Goal: Task Accomplishment & Management: Complete application form

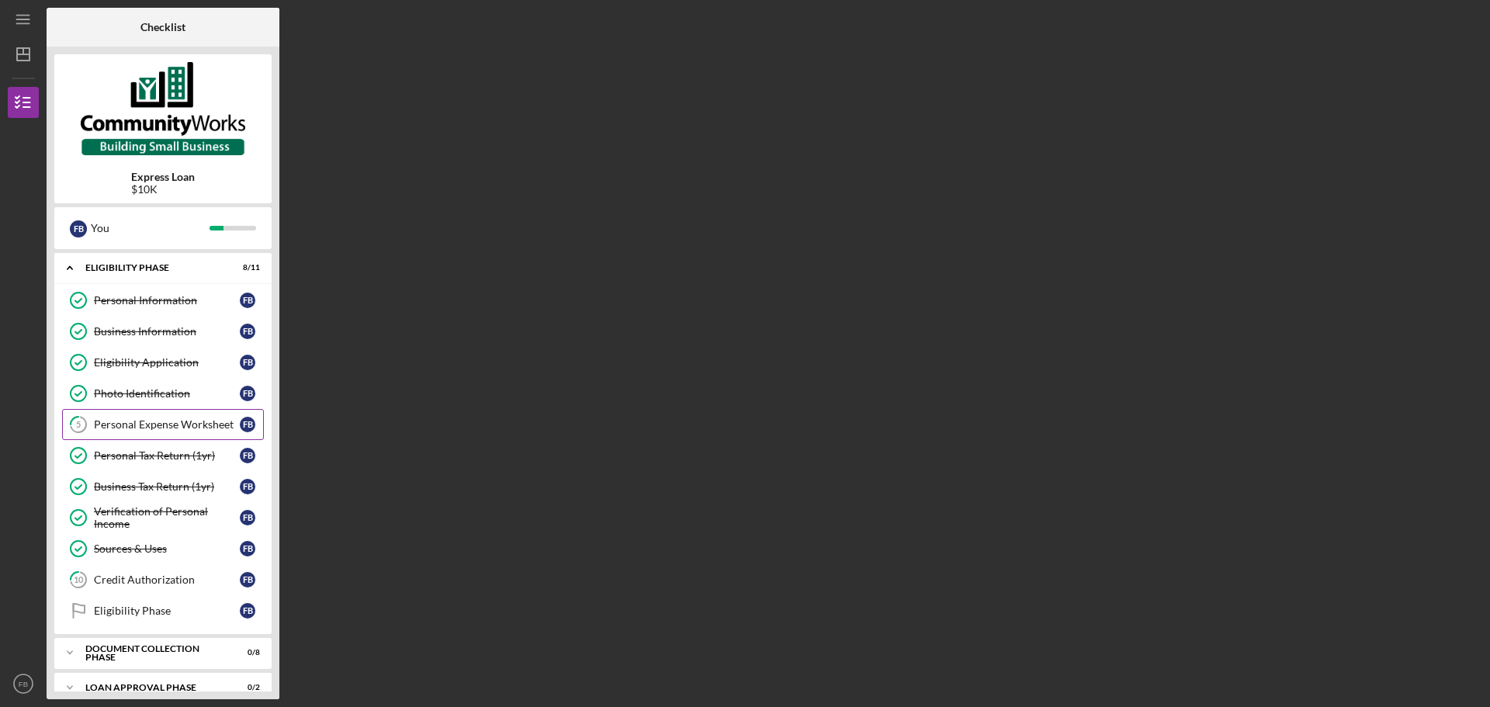
click at [169, 425] on div "Personal Expense Worksheet" at bounding box center [167, 424] width 146 height 12
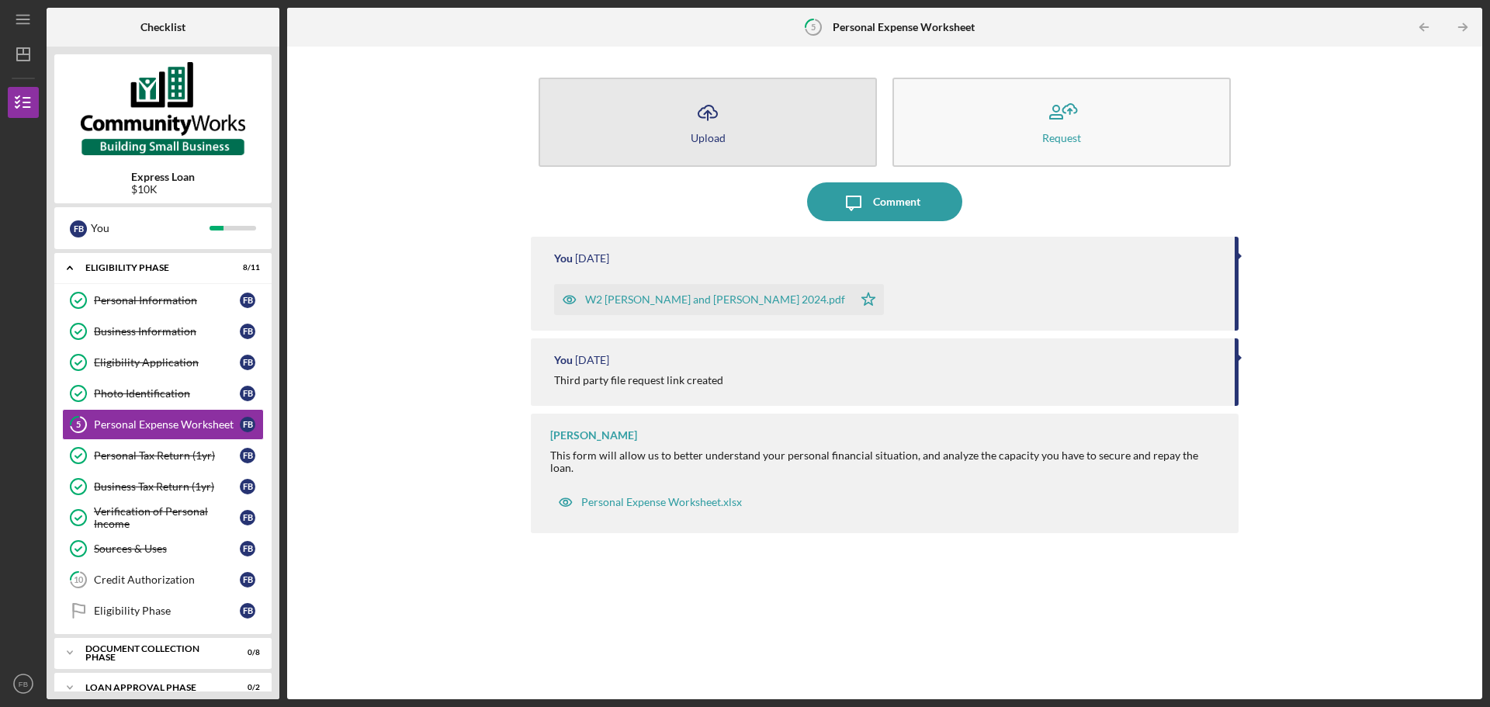
click at [722, 140] on div "Upload" at bounding box center [708, 138] width 35 height 12
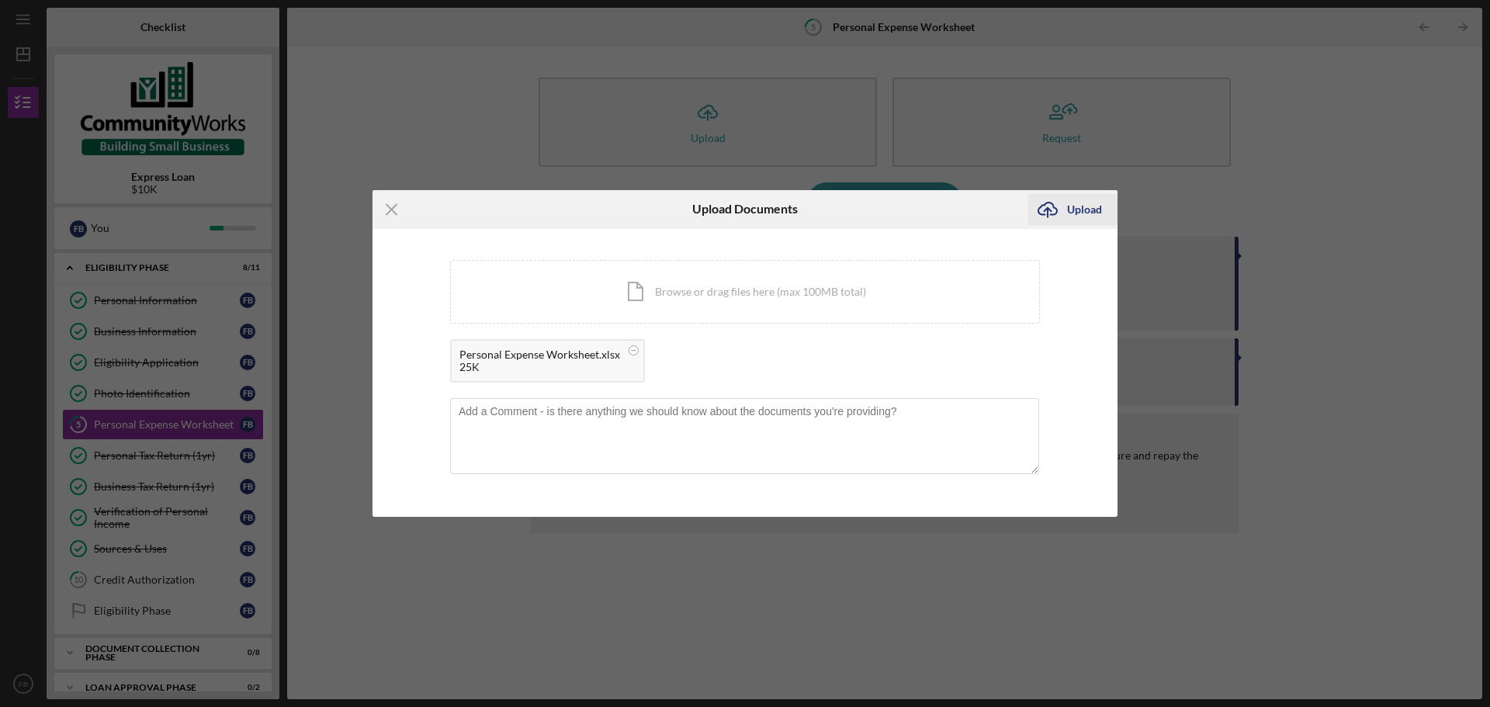
click at [1084, 211] on div "Upload" at bounding box center [1084, 209] width 35 height 31
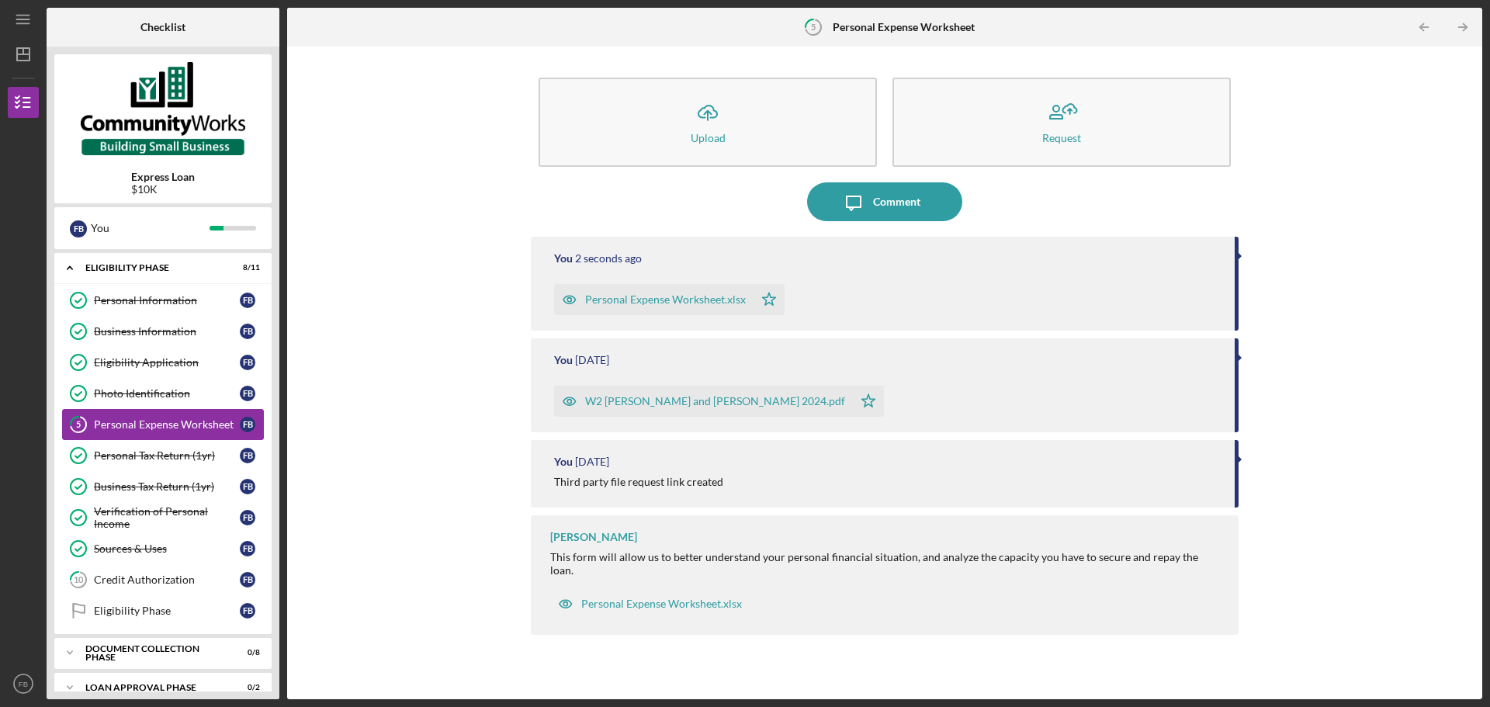
click at [158, 421] on div "Personal Expense Worksheet" at bounding box center [167, 424] width 146 height 12
click at [608, 478] on div "Third party file request link created" at bounding box center [638, 482] width 169 height 12
click at [633, 597] on div "Personal Expense Worksheet.xlsx" at bounding box center [661, 603] width 161 height 12
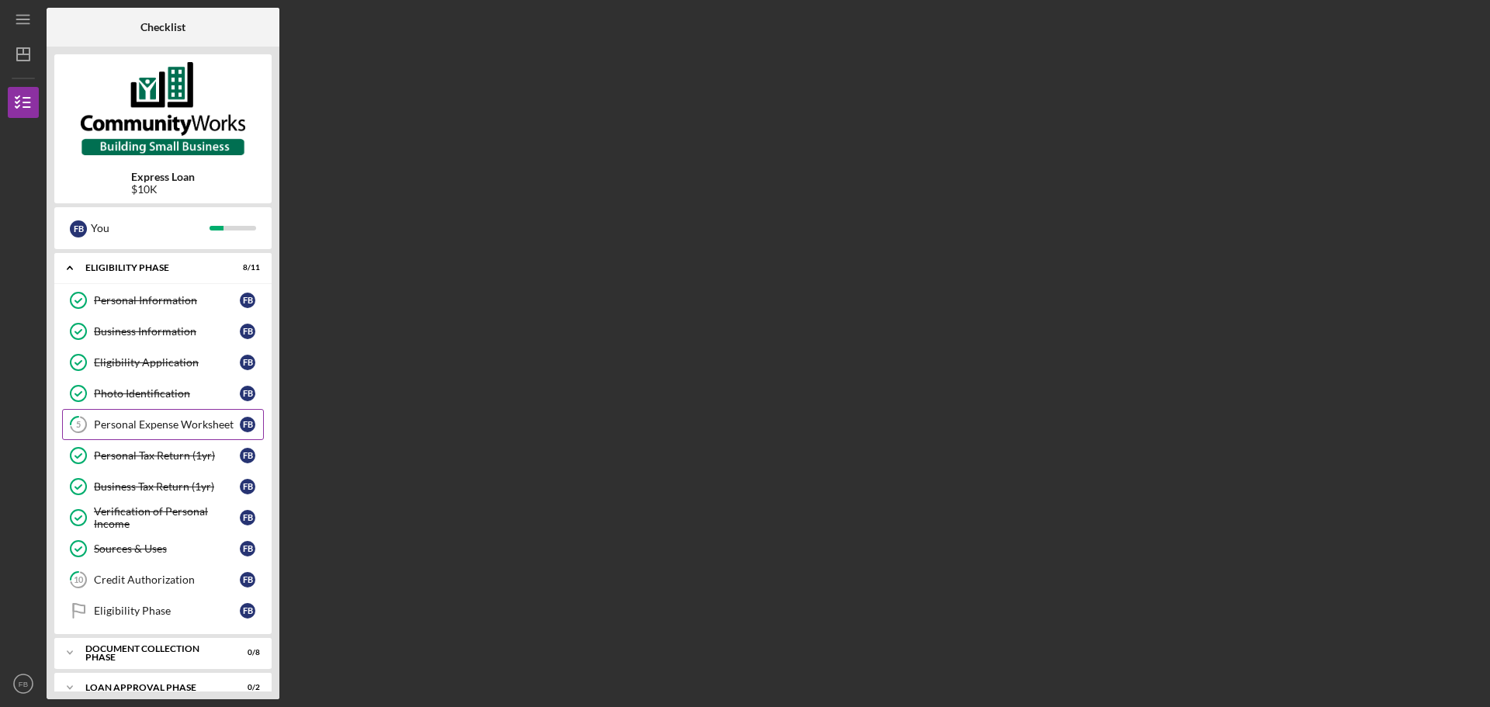
click at [196, 417] on link "5 Personal Expense Worksheet F B" at bounding box center [163, 424] width 202 height 31
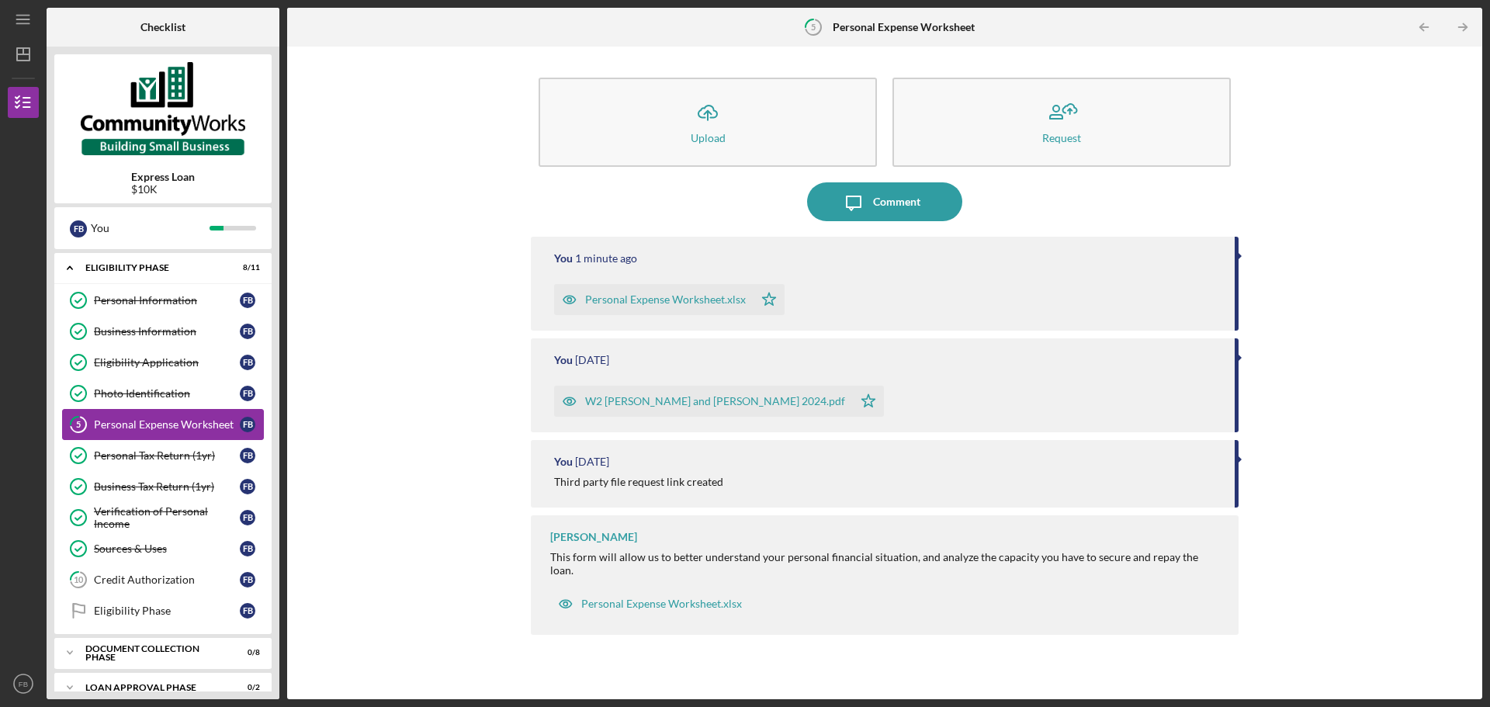
click at [219, 418] on div "Personal Expense Worksheet" at bounding box center [167, 424] width 146 height 12
click at [168, 584] on div "Credit Authorization" at bounding box center [167, 579] width 146 height 12
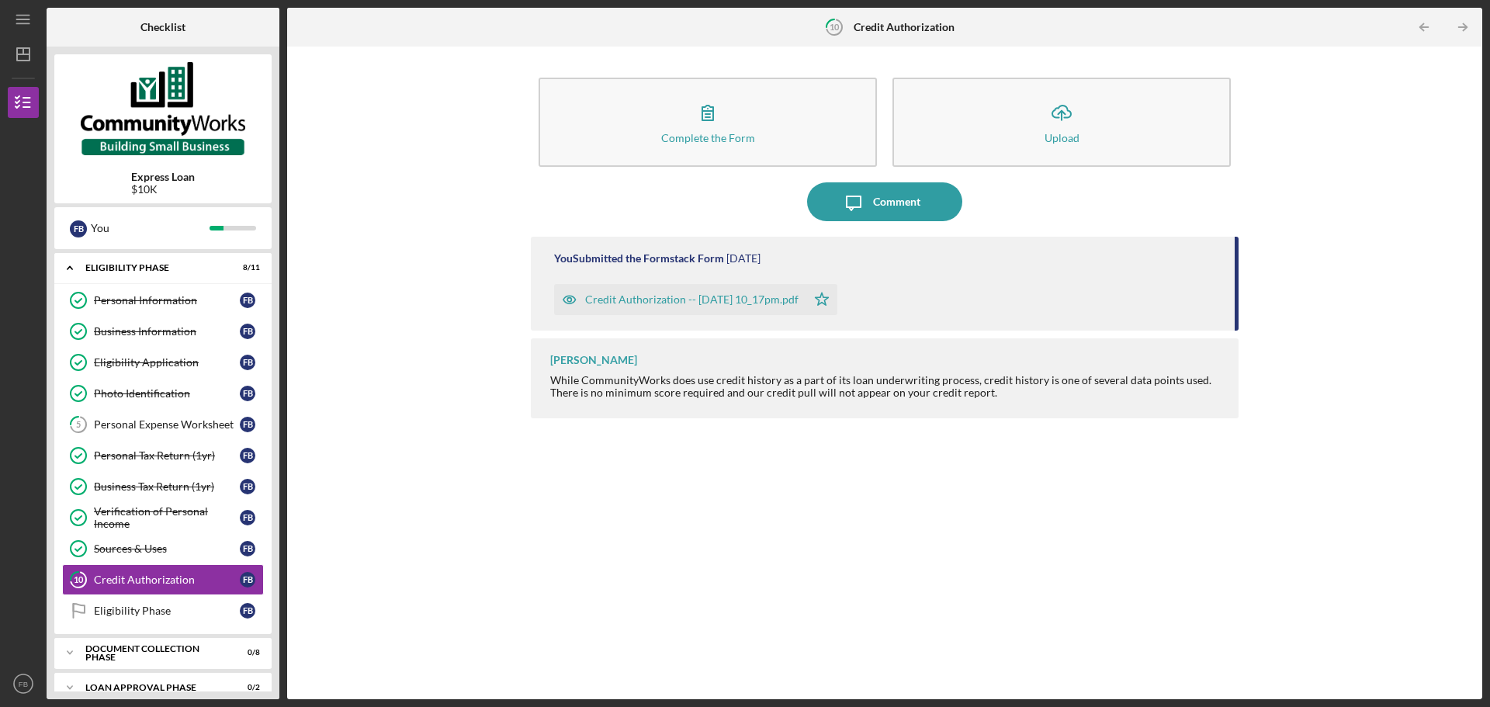
click at [729, 292] on div "Credit Authorization -- [DATE] 10_17pm.pdf" at bounding box center [680, 299] width 252 height 31
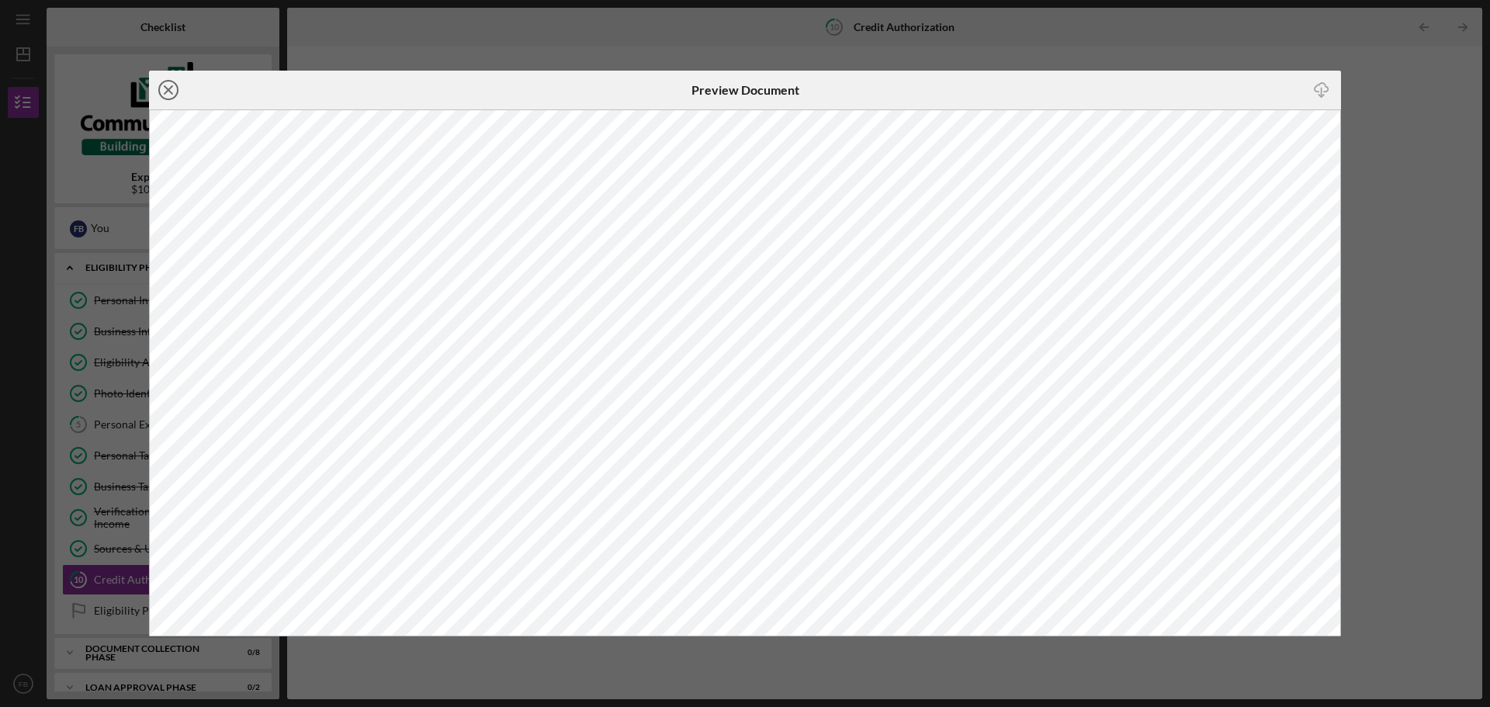
click at [175, 88] on icon "Icon/Close" at bounding box center [168, 90] width 39 height 39
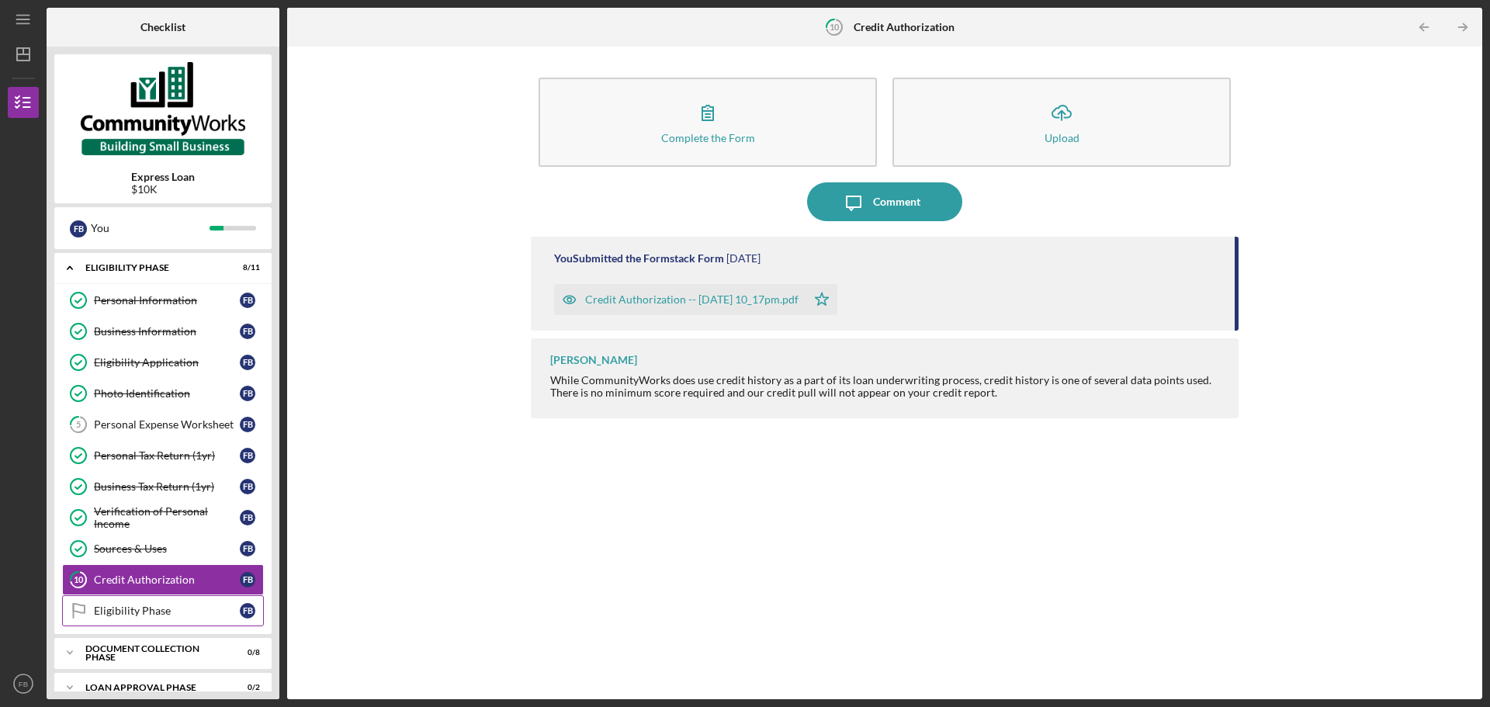
click at [187, 614] on div "Eligibility Phase" at bounding box center [167, 610] width 146 height 12
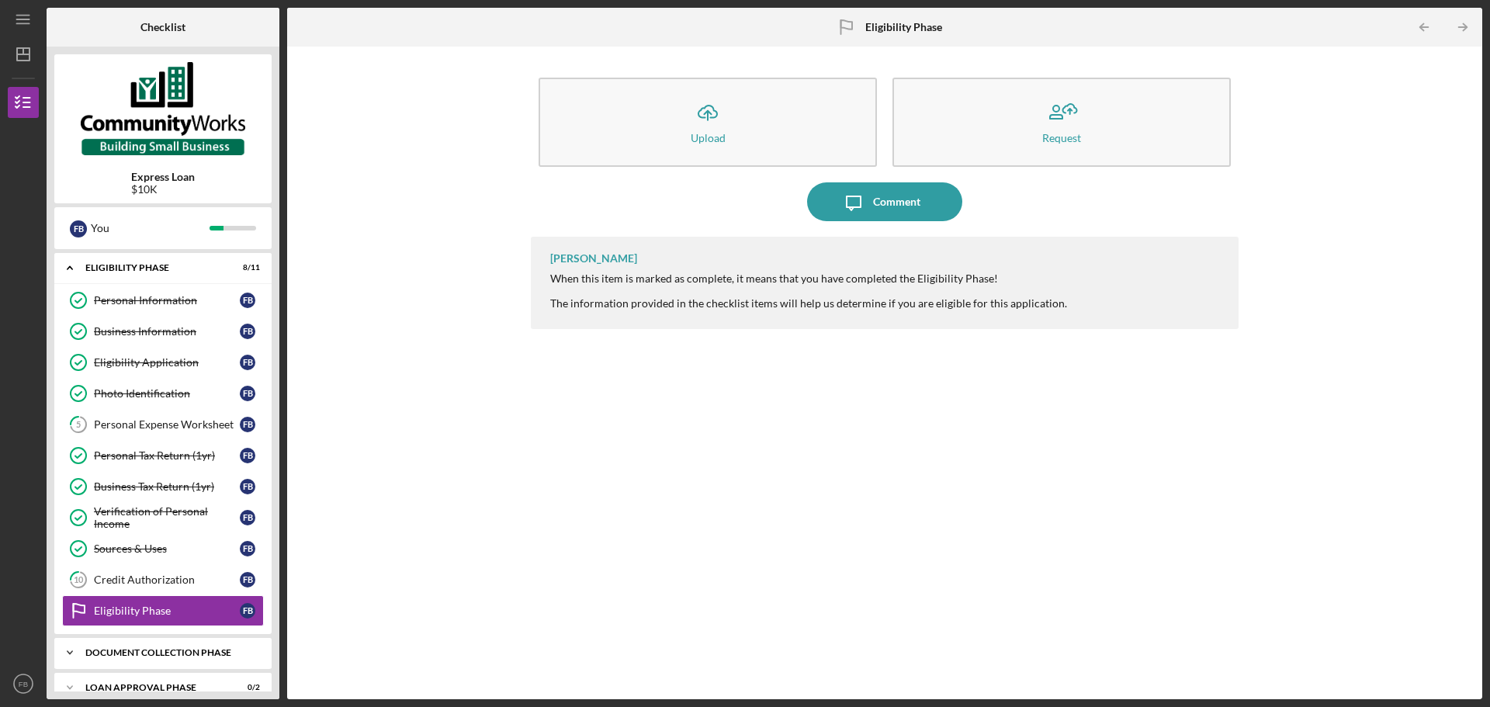
click at [162, 644] on div "Icon/Expander Document Collection Phase 0 / 8" at bounding box center [162, 652] width 217 height 31
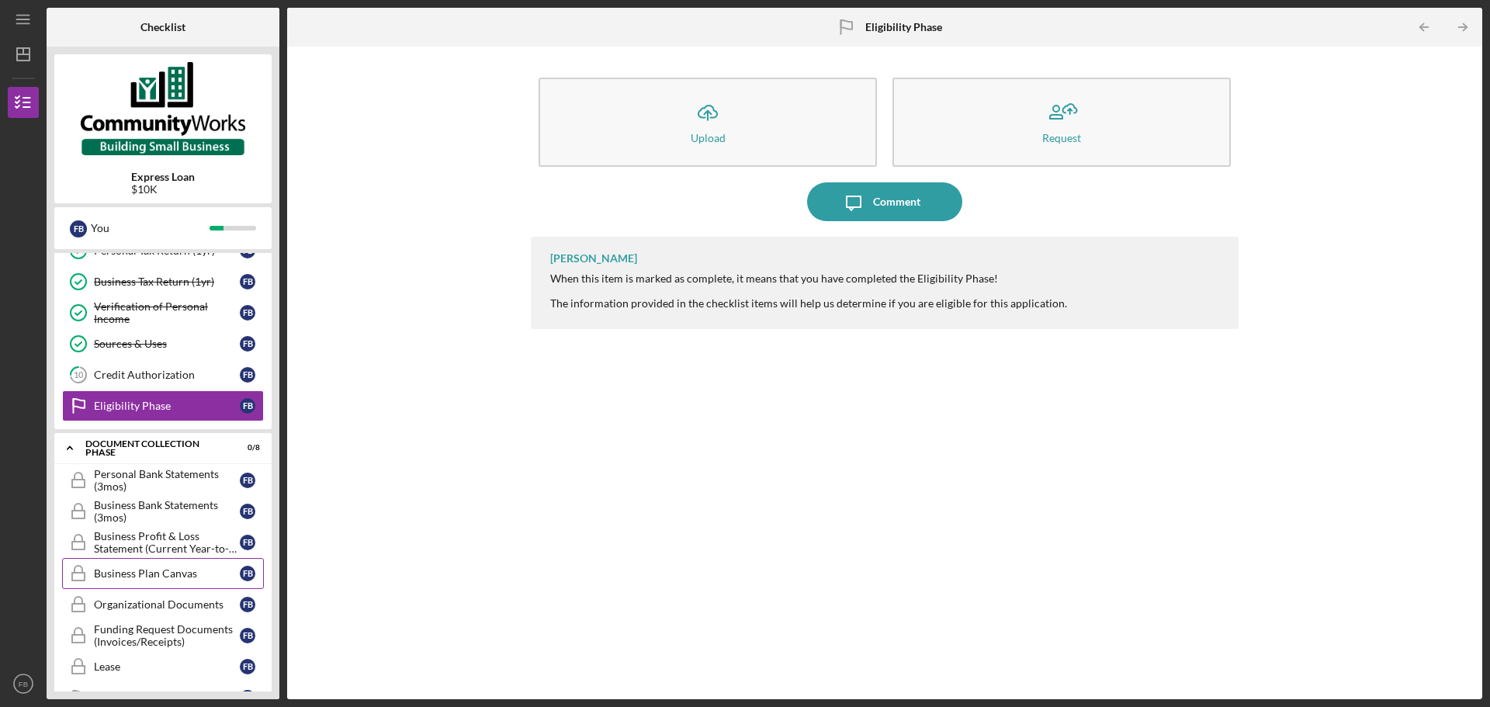
scroll to position [233, 0]
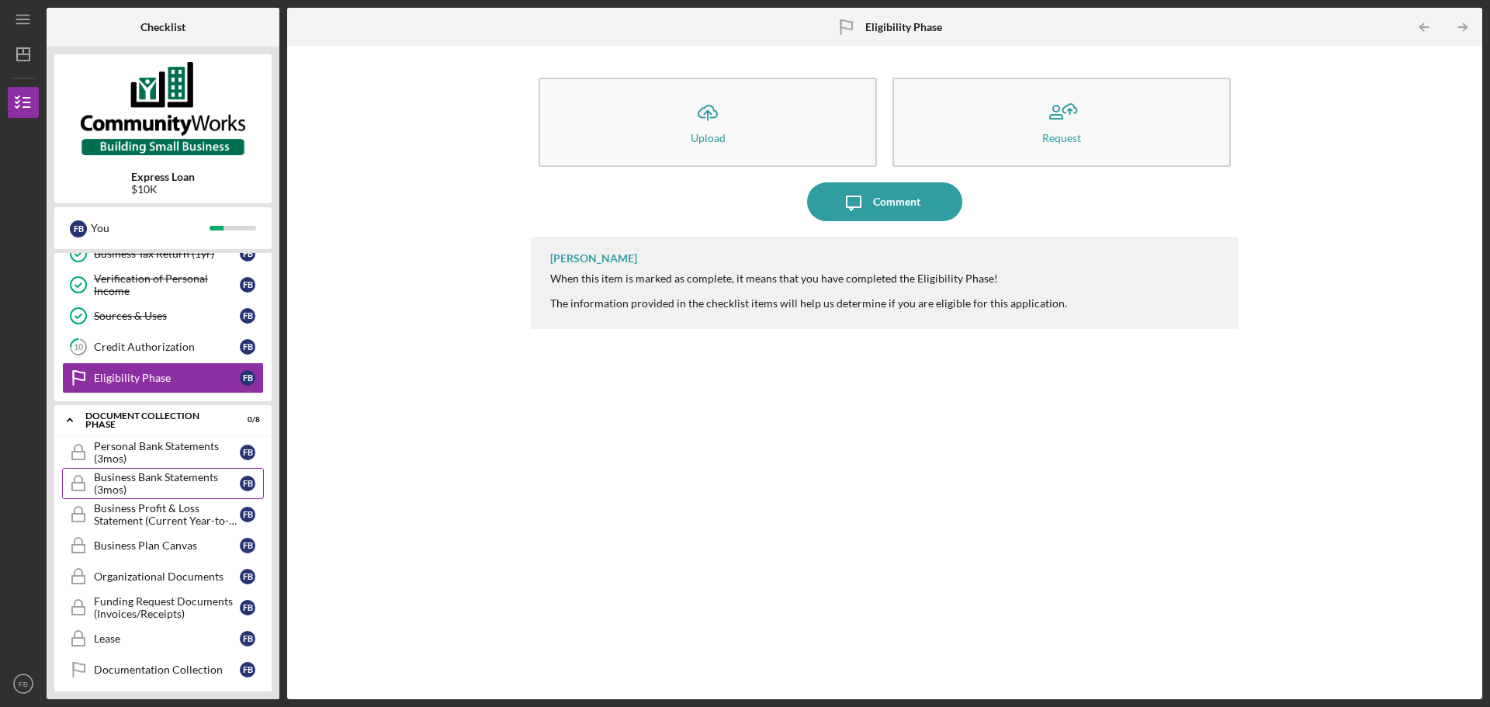
click at [164, 482] on div "Business Bank Statements (3mos)" at bounding box center [167, 483] width 146 height 25
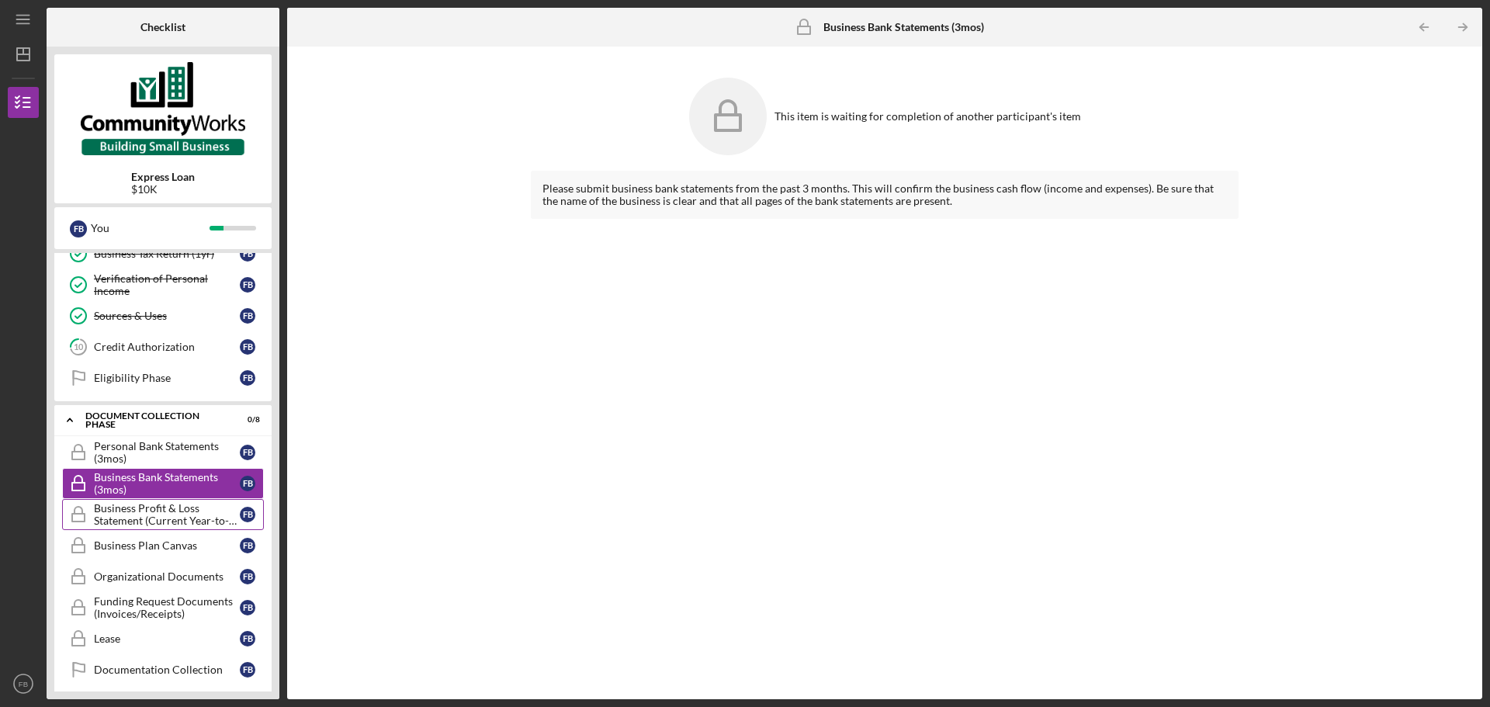
click at [159, 511] on div "Business Profit & Loss Statement (Current Year-to-Date)" at bounding box center [167, 514] width 146 height 25
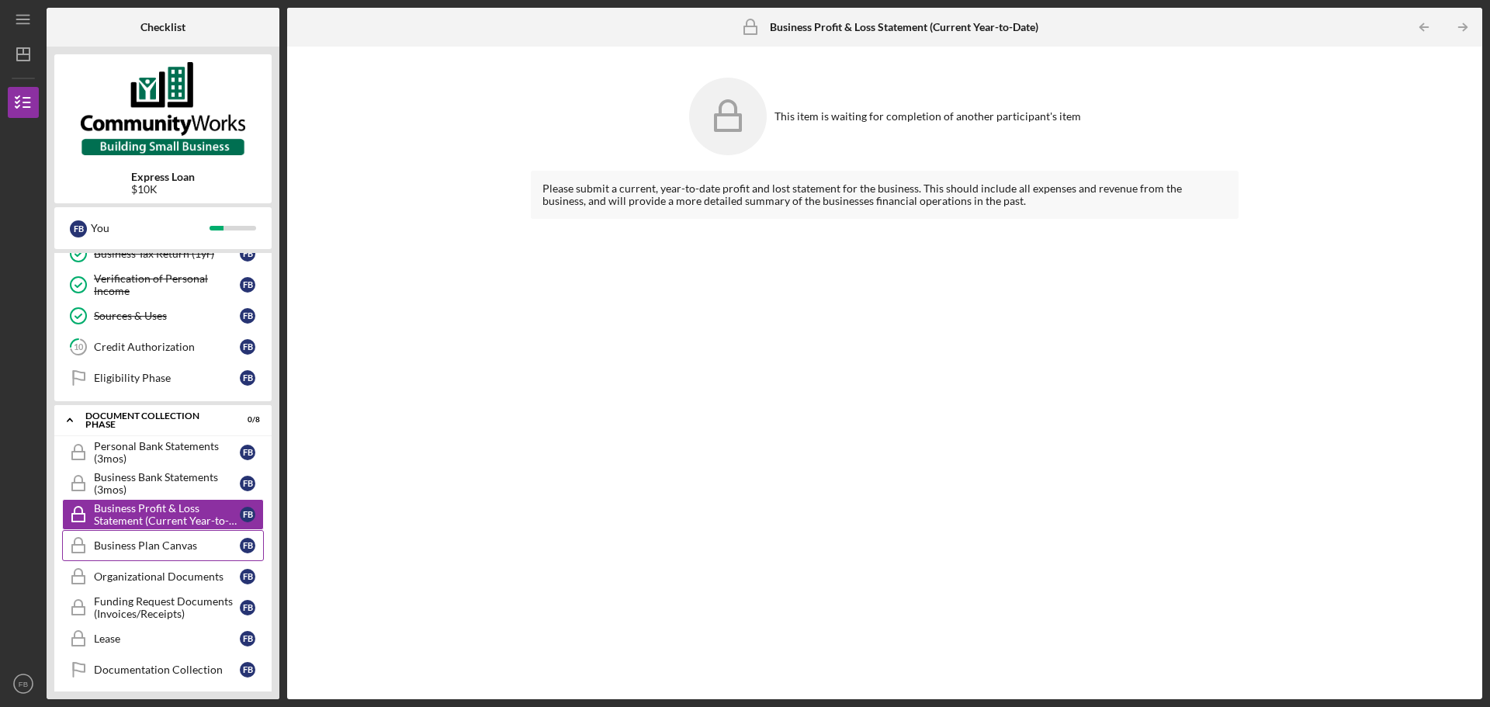
click at [155, 543] on div "Business Plan Canvas" at bounding box center [167, 545] width 146 height 12
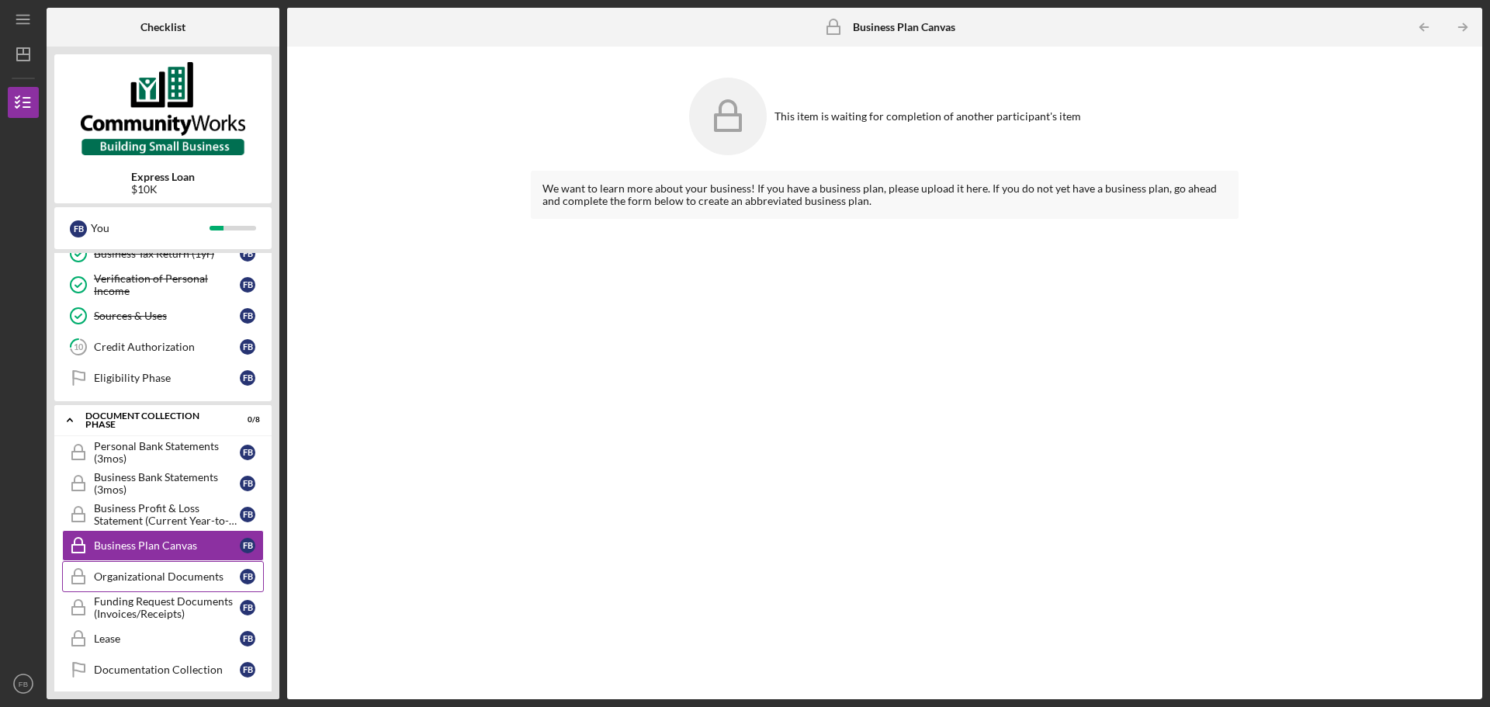
click at [154, 580] on div "Organizational Documents" at bounding box center [167, 576] width 146 height 12
